Goal: Task Accomplishment & Management: Manage account settings

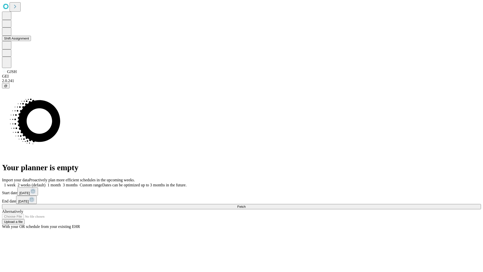
click at [31, 41] on button "Shift Assignment" at bounding box center [16, 38] width 29 height 5
